Goal: Information Seeking & Learning: Check status

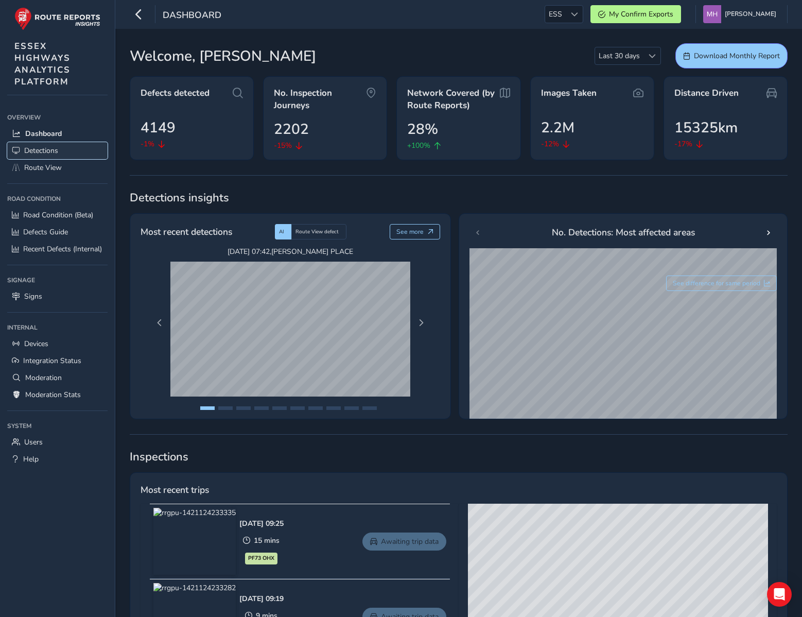
click at [47, 151] on span "Detections" at bounding box center [41, 151] width 34 height 10
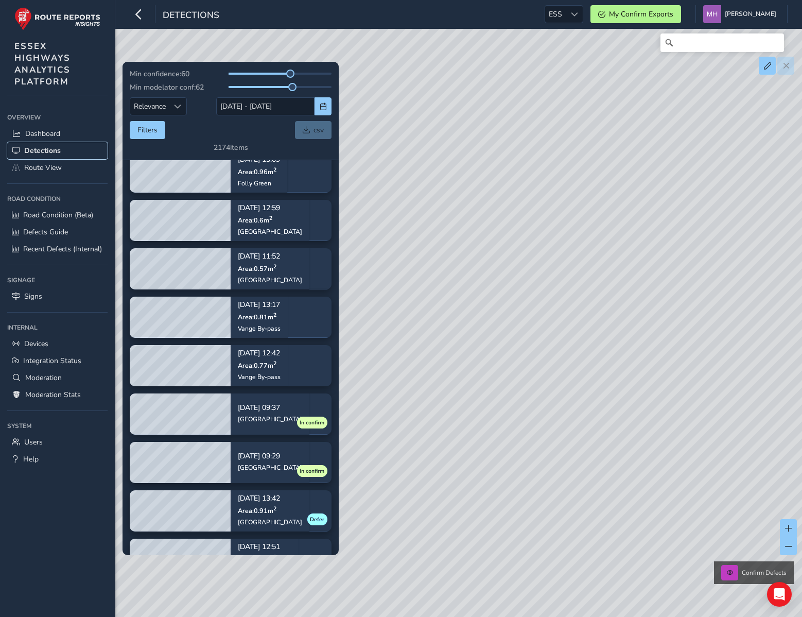
scroll to position [17, 0]
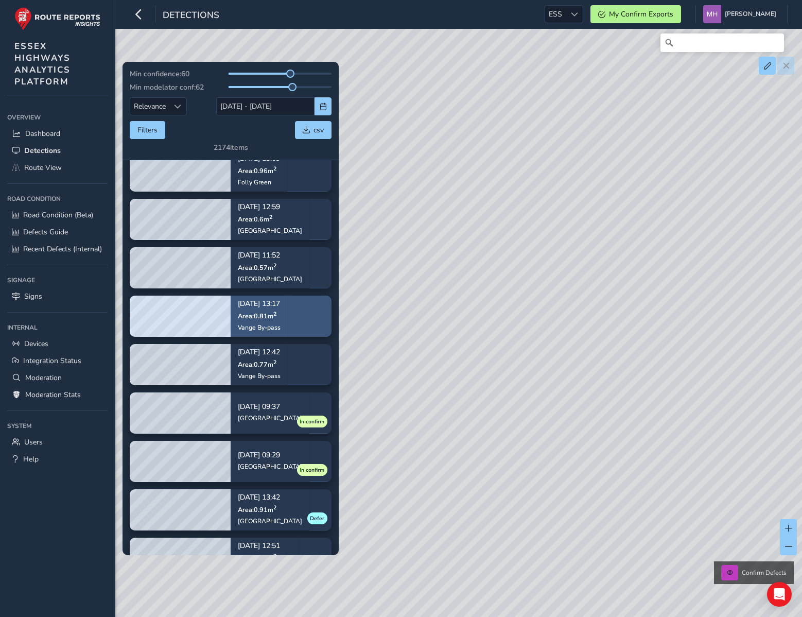
click at [281, 320] on div "Sep 02, 13:17 Area: 0.81 m 2 Vange By-pass" at bounding box center [259, 315] width 43 height 45
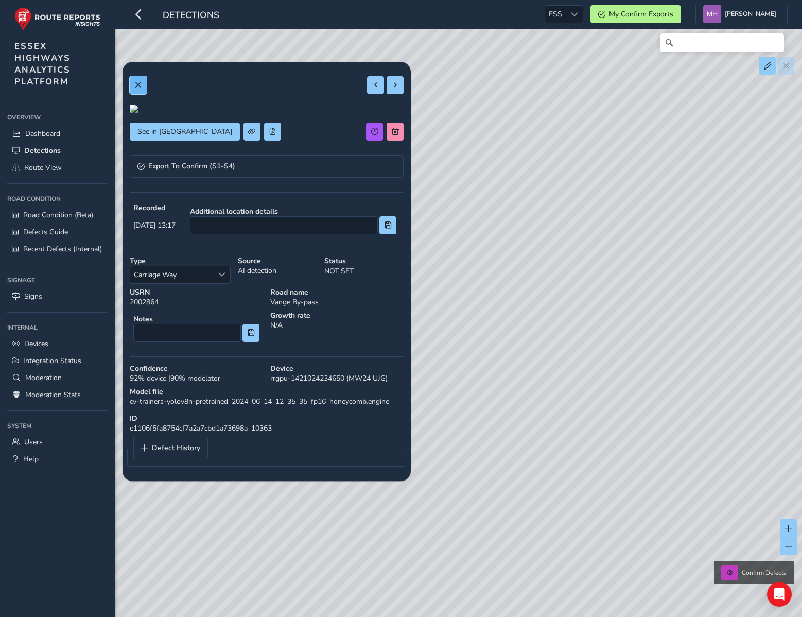
click at [139, 91] on button at bounding box center [138, 85] width 17 height 18
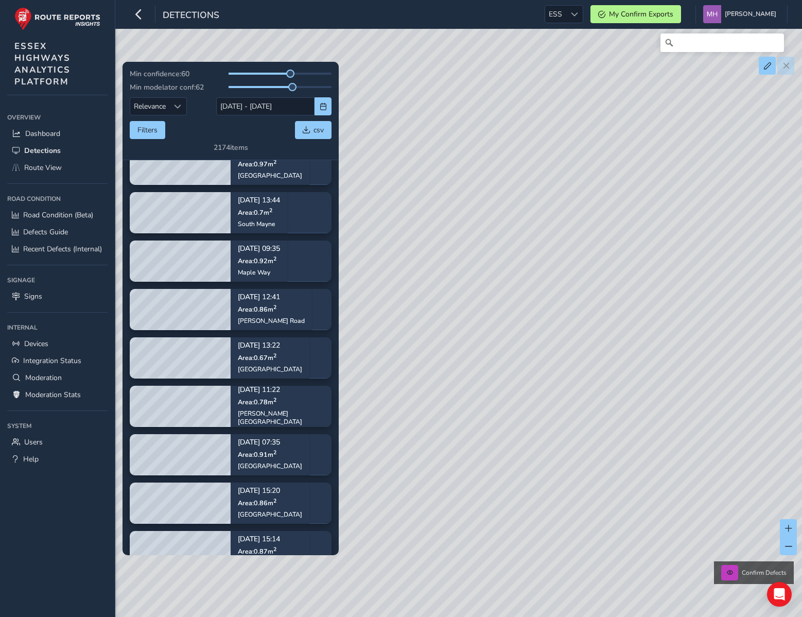
scroll to position [987, 0]
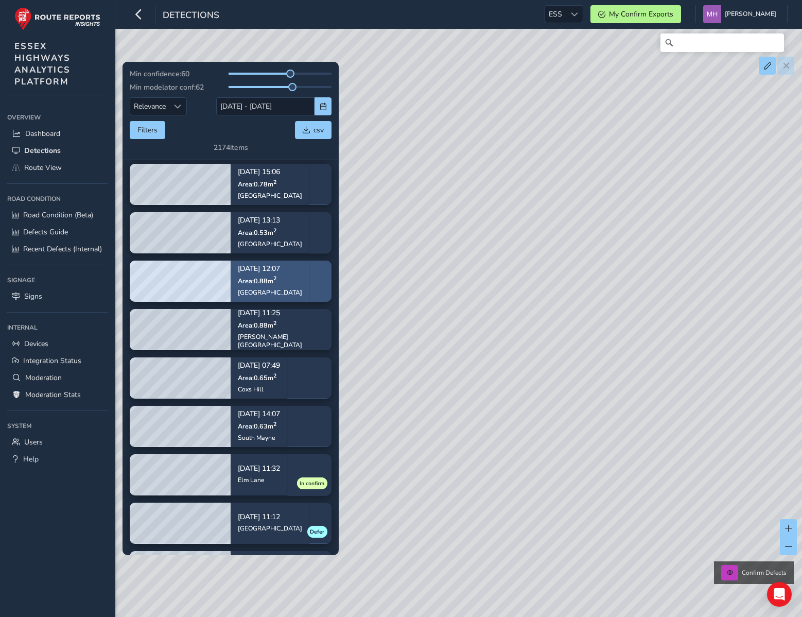
click at [274, 280] on sup "2" at bounding box center [274, 279] width 3 height 8
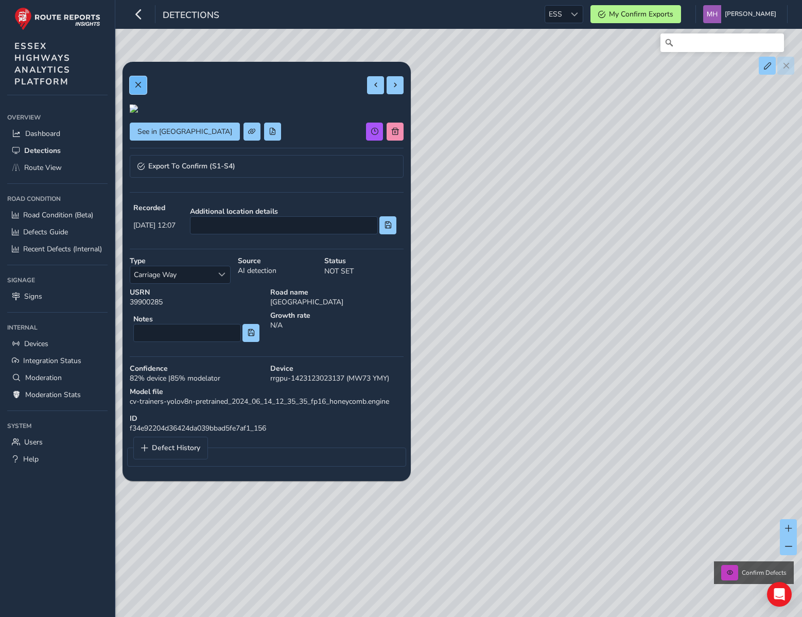
click at [135, 88] on span at bounding box center [137, 84] width 7 height 7
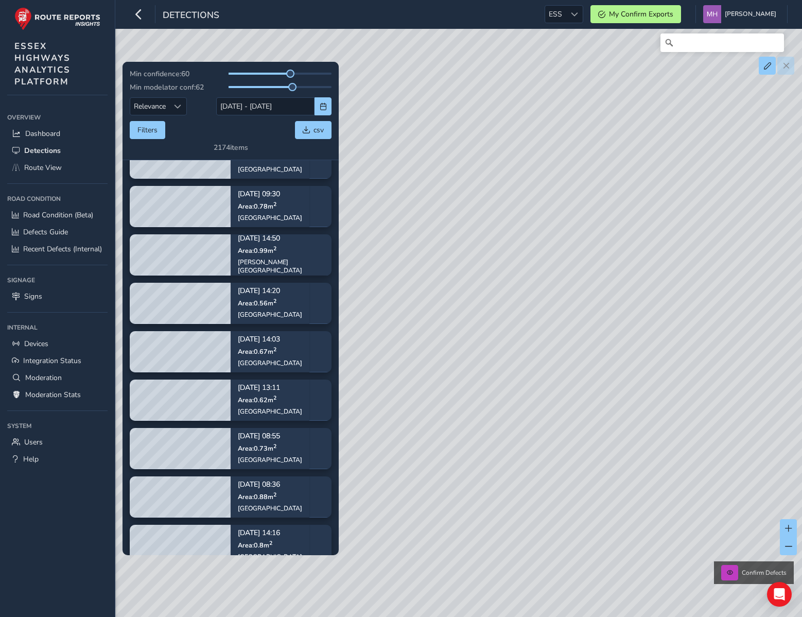
scroll to position [2888, 0]
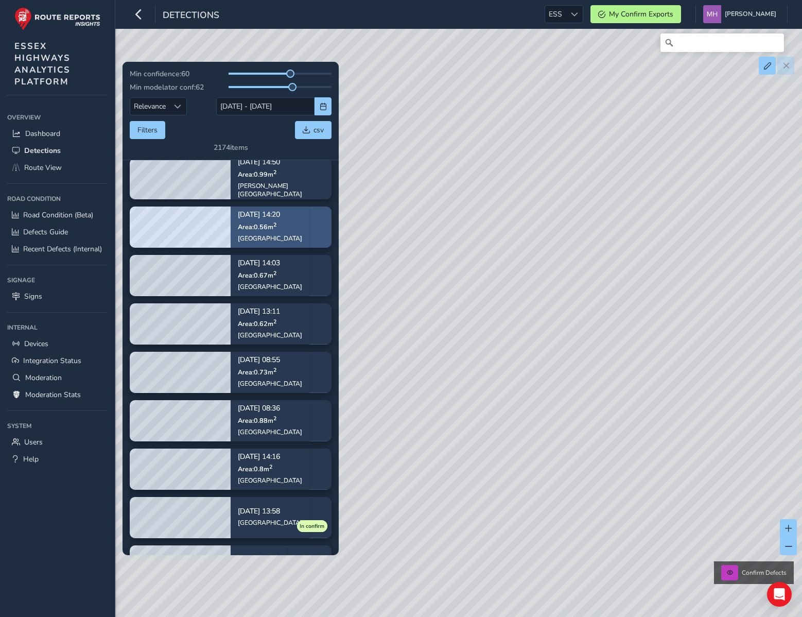
click at [251, 232] on div "Sep 01, 14:20 Area: 0.56 m 2 Baddow Road" at bounding box center [270, 226] width 64 height 45
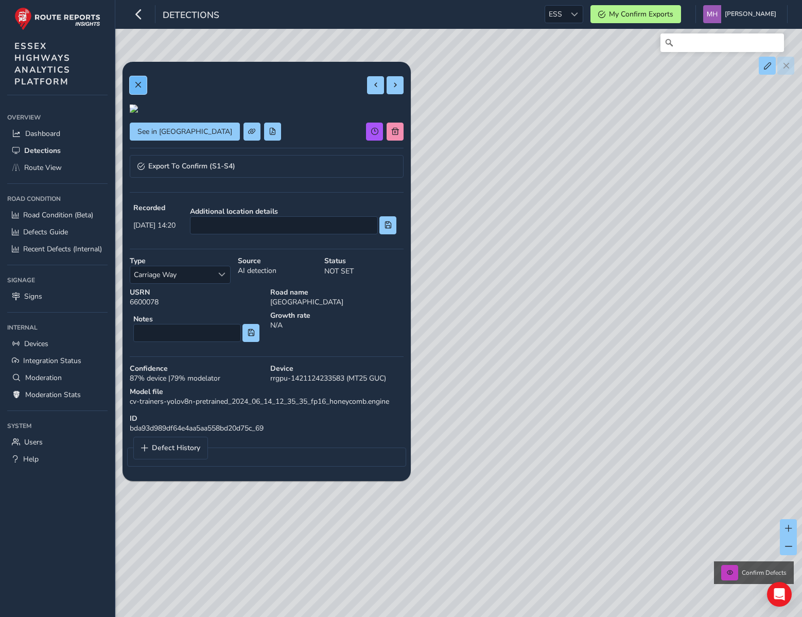
click at [139, 92] on button at bounding box center [138, 85] width 17 height 18
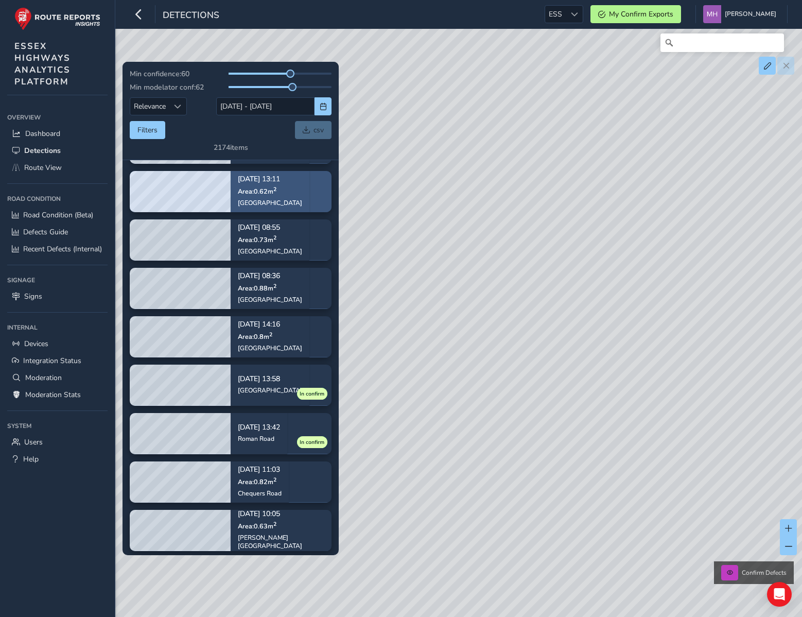
scroll to position [3239, 0]
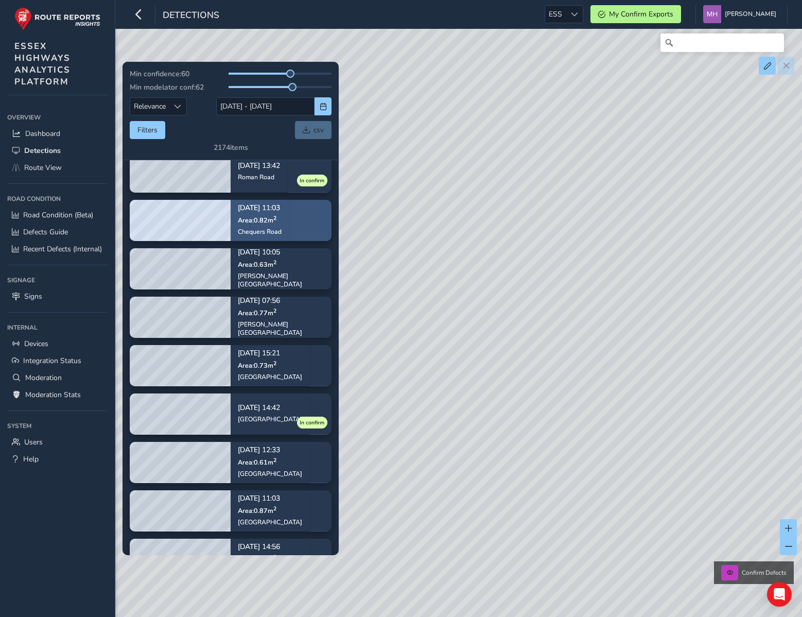
click at [258, 214] on div "Aug 29, 11:03 Area: 0.82 m 2 Chequers Road" at bounding box center [260, 219] width 44 height 45
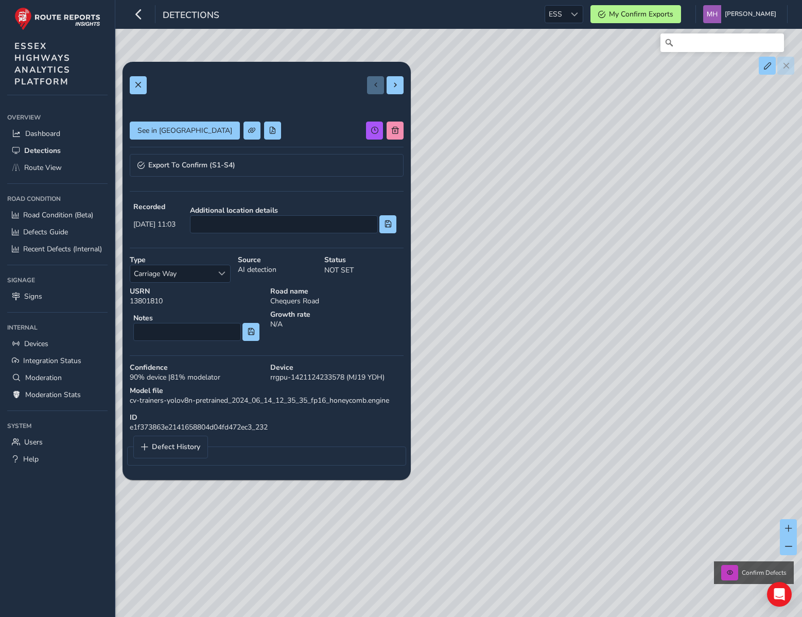
scroll to position [41, 0]
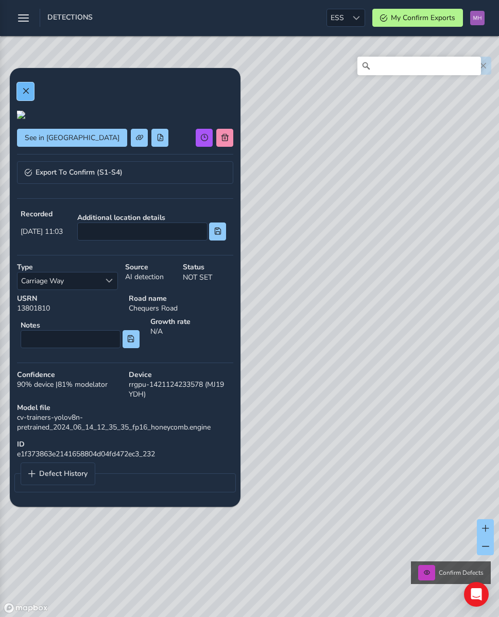
click at [23, 85] on button at bounding box center [25, 91] width 17 height 18
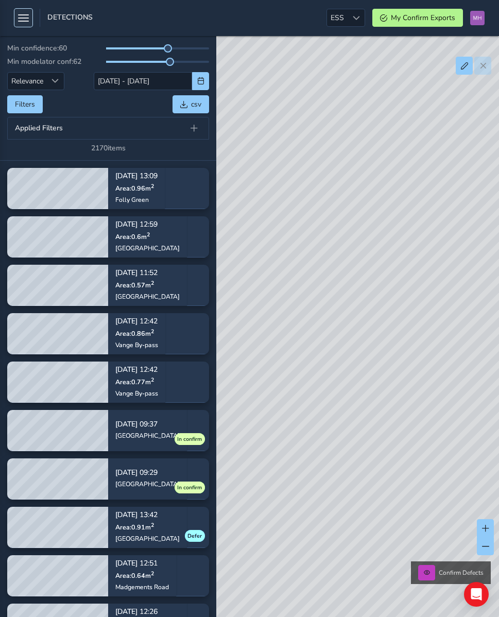
click at [24, 18] on icon "button" at bounding box center [23, 18] width 11 height 18
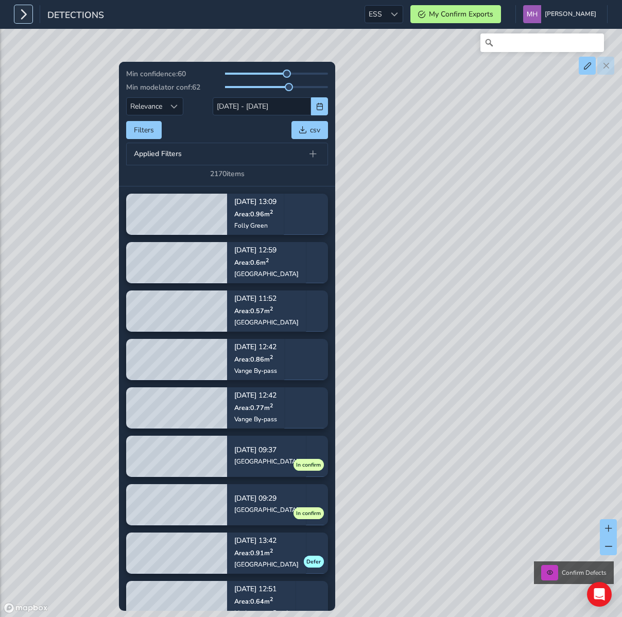
click at [25, 21] on icon "button" at bounding box center [23, 14] width 11 height 18
